Goal: Information Seeking & Learning: Learn about a topic

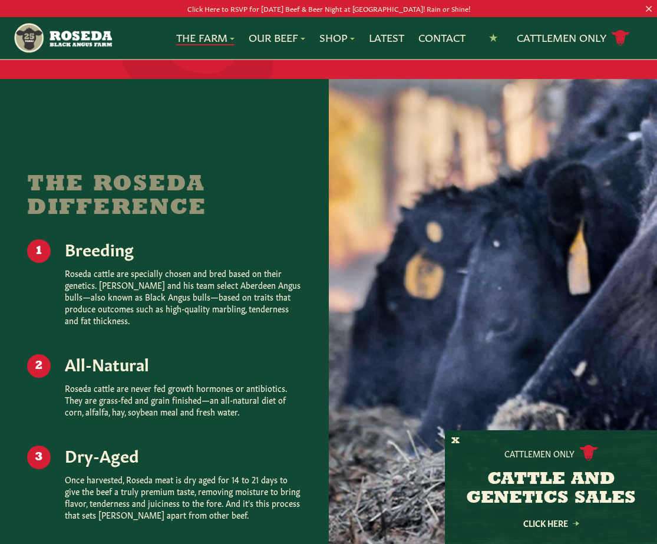
scroll to position [1379, 0]
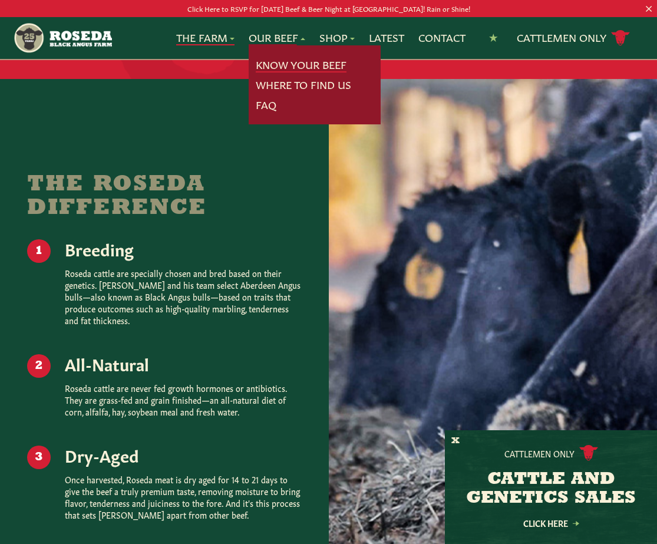
click at [284, 63] on link "Know Your Beef" at bounding box center [301, 64] width 91 height 15
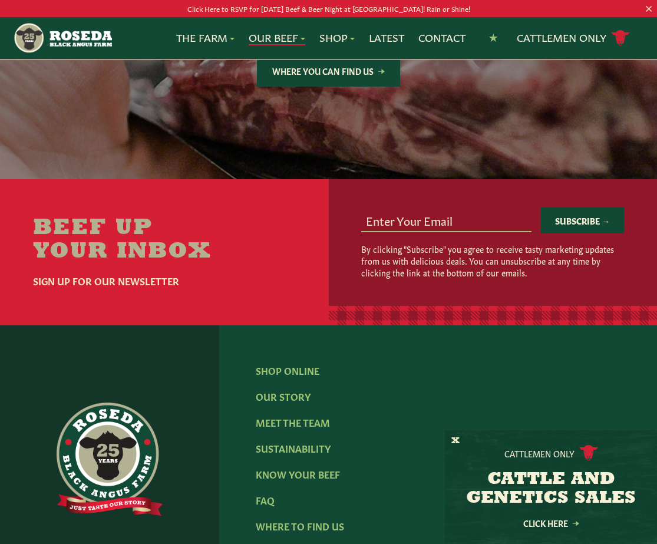
scroll to position [2168, 0]
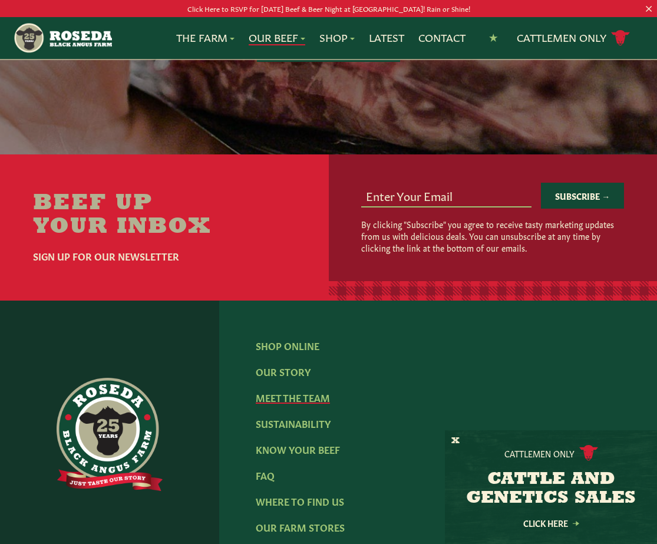
click at [274, 391] on link "Meet The Team" at bounding box center [293, 397] width 74 height 13
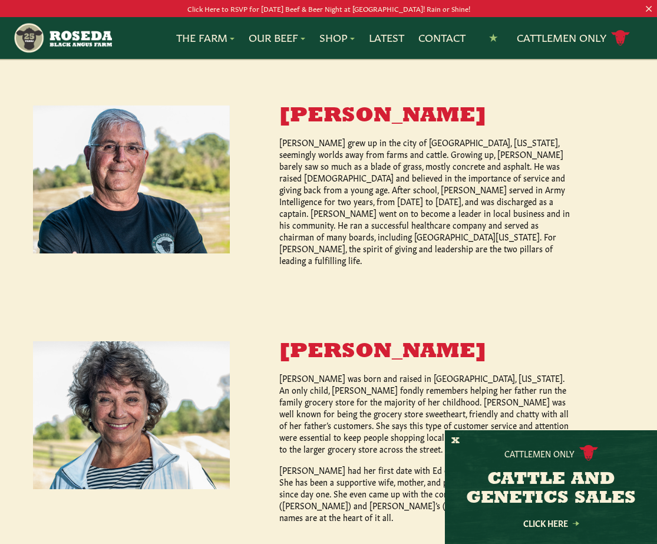
scroll to position [465, 0]
click at [457, 441] on button "X" at bounding box center [455, 441] width 8 height 12
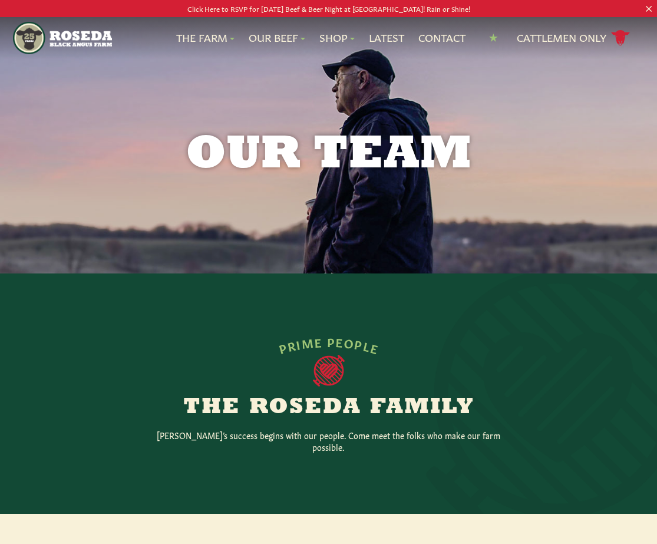
scroll to position [0, 0]
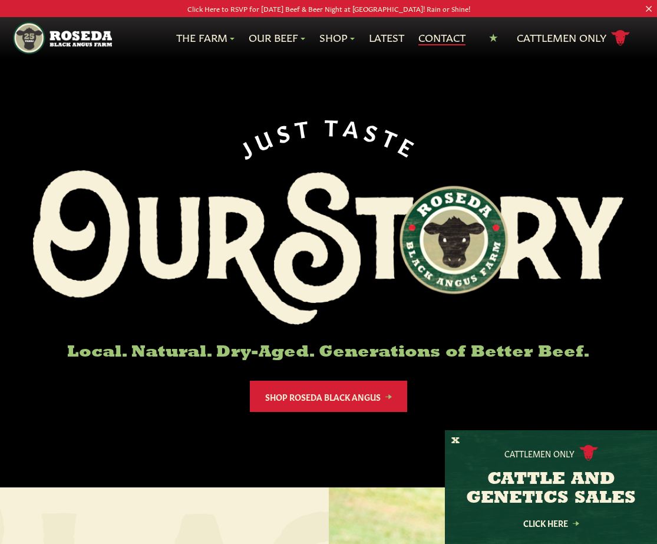
click at [444, 35] on link "Contact" at bounding box center [441, 37] width 47 height 15
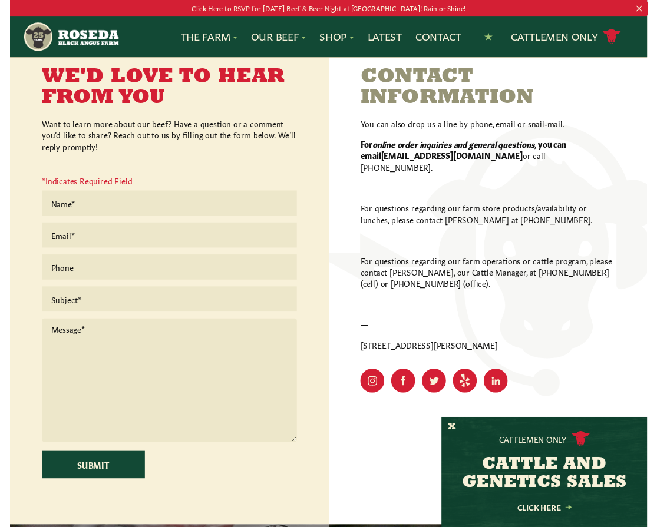
scroll to position [280, 0]
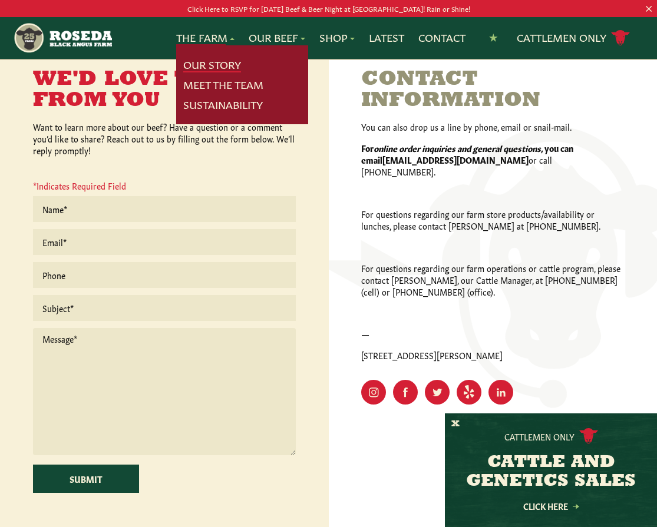
click at [202, 62] on link "Our Story" at bounding box center [212, 64] width 58 height 15
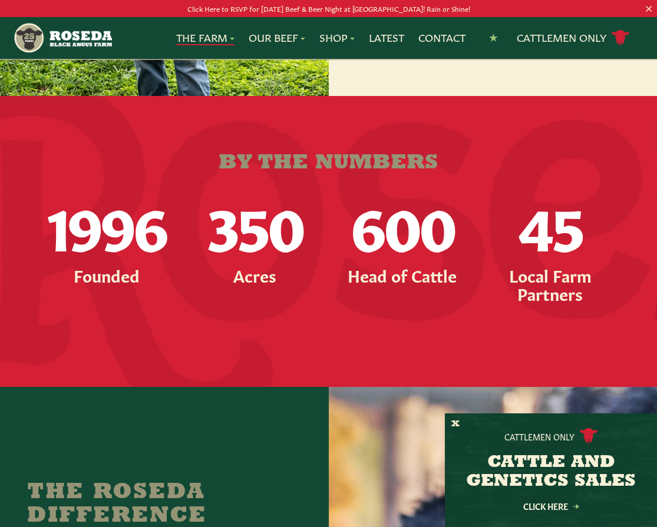
scroll to position [1071, 0]
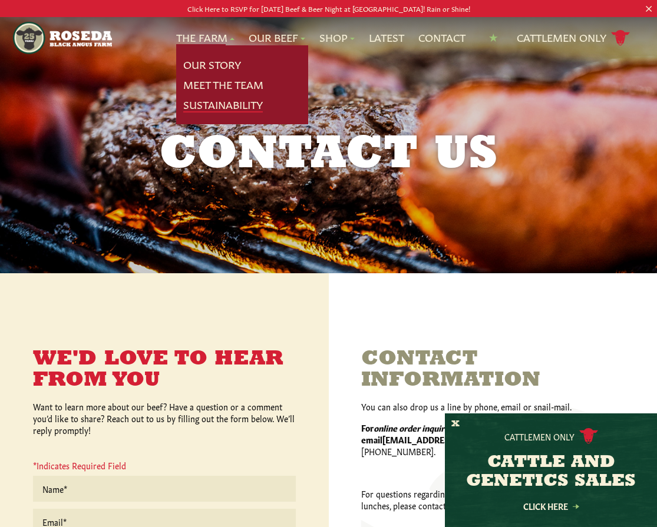
click at [205, 104] on link "Sustainability" at bounding box center [223, 104] width 80 height 15
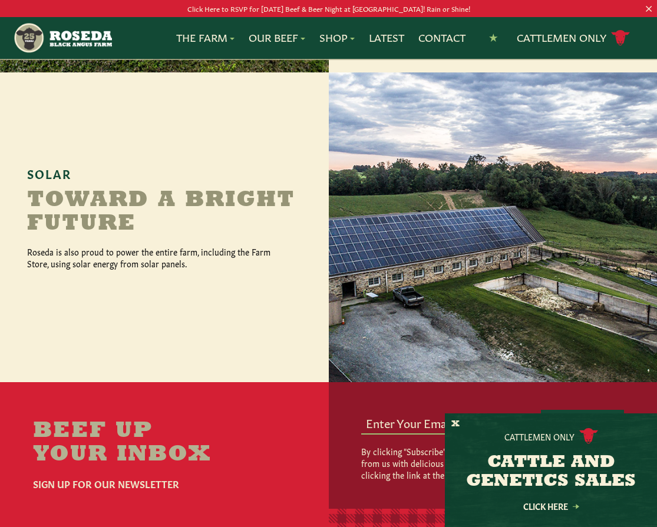
scroll to position [1199, 0]
